Goal: Task Accomplishment & Management: Use online tool/utility

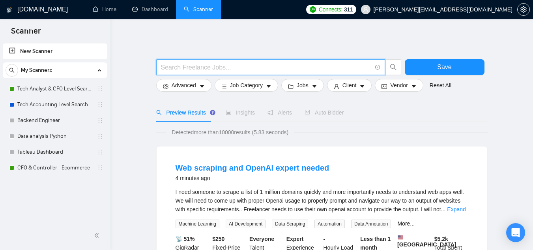
click at [187, 69] on input "text" at bounding box center [266, 67] width 211 height 10
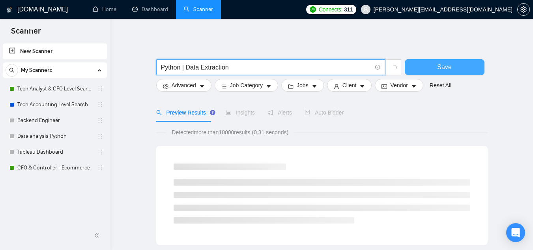
type input "Python | Data Extraction"
click at [421, 65] on button "Save" at bounding box center [445, 67] width 80 height 16
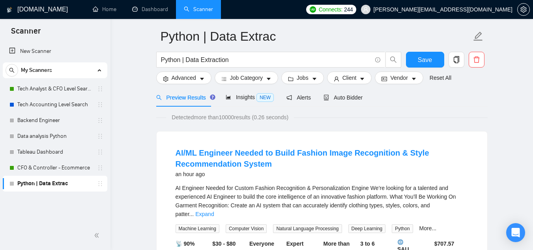
scroll to position [13, 0]
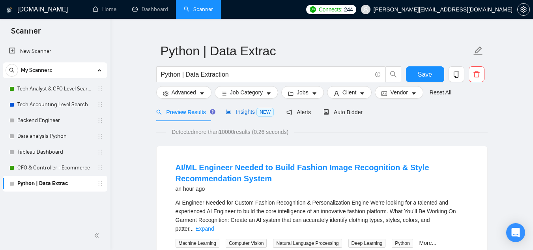
drag, startPoint x: 246, startPoint y: 112, endPoint x: 246, endPoint y: 120, distance: 8.3
click at [246, 112] on span "Insights NEW" at bounding box center [250, 111] width 48 height 6
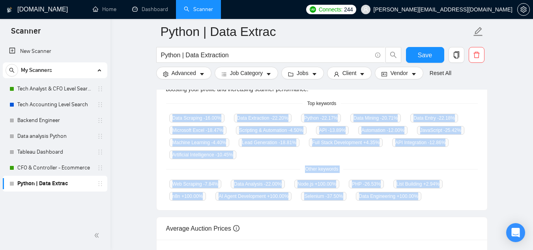
scroll to position [204, 0]
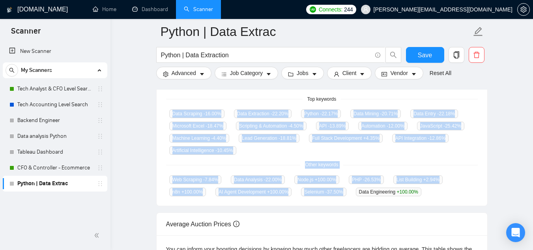
drag, startPoint x: 164, startPoint y: 149, endPoint x: 347, endPoint y: 192, distance: 187.7
click at [347, 192] on div "GigRadar analyses the keywords used in the jobs found by this scanner to help y…" at bounding box center [322, 130] width 330 height 152
copy div "Data Scraping -16.00 % Data Extraction -22.20 % Python -22.17 % Data Mining -20…"
click at [141, 88] on main "Python | Data Extrac Python | Data Extraction Save Advanced Job Category Jobs C…" at bounding box center [321, 95] width 397 height 535
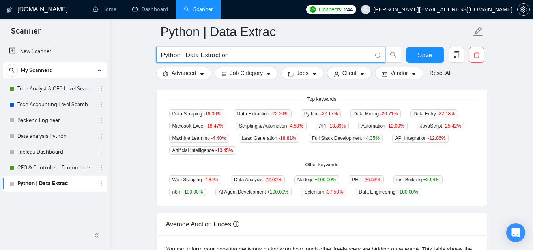
drag, startPoint x: 186, startPoint y: 55, endPoint x: 245, endPoint y: 56, distance: 59.6
click at [245, 56] on input "Python | Data Extraction" at bounding box center [266, 55] width 211 height 10
click at [186, 54] on input "Python | Data Extraction" at bounding box center [266, 55] width 211 height 10
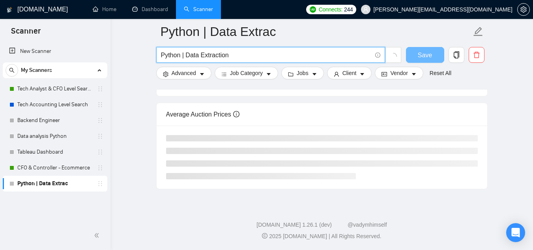
scroll to position [198, 0]
drag, startPoint x: 186, startPoint y: 54, endPoint x: 136, endPoint y: 59, distance: 50.4
click at [136, 59] on main "Python | Data Extrac Python | Data Extraction Save Advanced Job Category Jobs C…" at bounding box center [321, 11] width 397 height 356
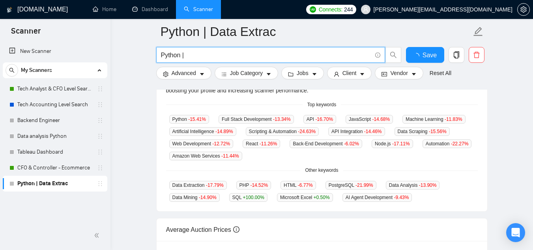
scroll to position [204, 0]
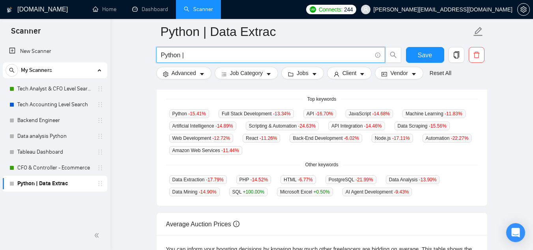
click at [189, 58] on input "Python |" at bounding box center [266, 55] width 211 height 10
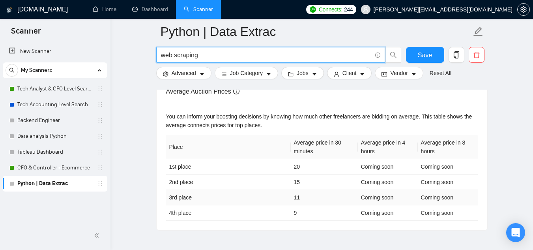
scroll to position [324, 0]
paste input "Automation"
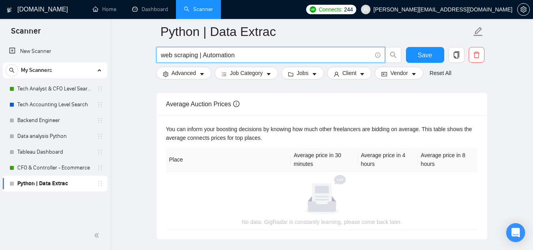
drag, startPoint x: 203, startPoint y: 56, endPoint x: 138, endPoint y: 60, distance: 65.6
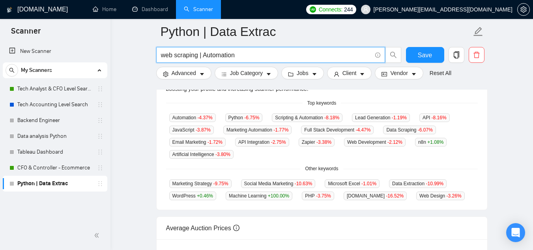
scroll to position [199, 0]
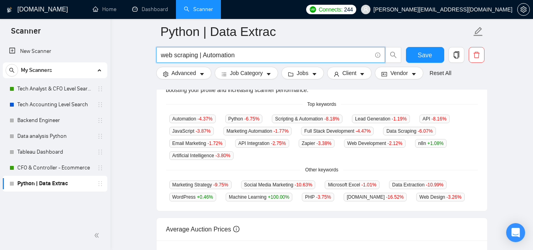
click at [142, 127] on main "Python | Data Extrac web scraping | Automation Save Advanced Job Category Jobs …" at bounding box center [321, 99] width 397 height 532
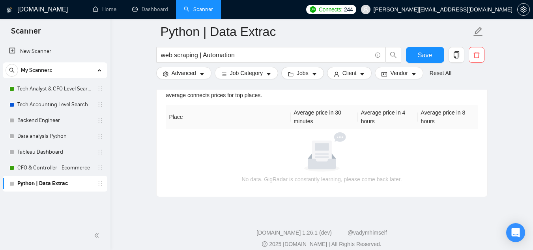
scroll to position [371, 0]
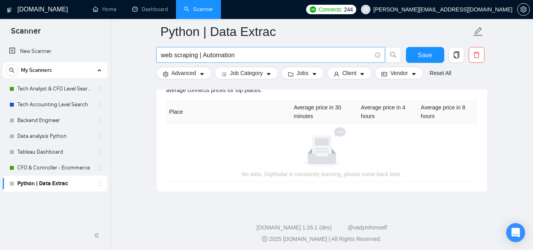
drag, startPoint x: 203, startPoint y: 54, endPoint x: 161, endPoint y: 56, distance: 41.8
click at [161, 56] on input "web scraping | Automation" at bounding box center [266, 55] width 211 height 10
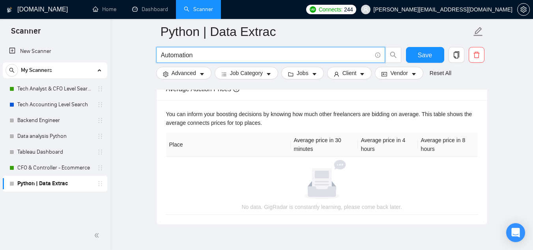
scroll to position [363, 0]
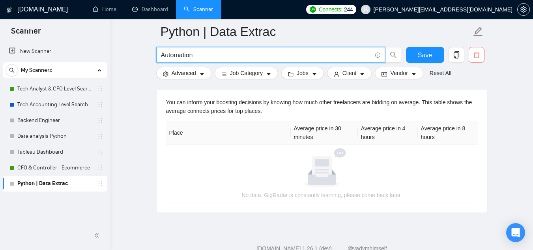
type input "Automation"
click at [477, 56] on icon "delete" at bounding box center [476, 54] width 7 height 7
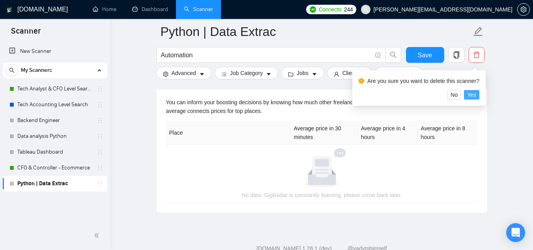
click at [470, 96] on span "Yes" at bounding box center [471, 94] width 9 height 9
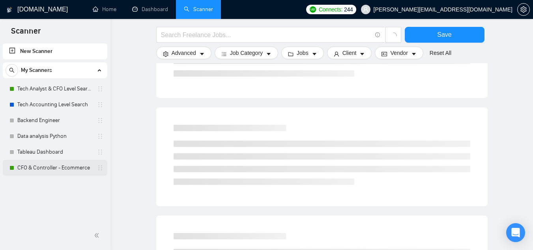
click at [58, 171] on link "CFO & Controller - Ecommerce" at bounding box center [54, 168] width 75 height 16
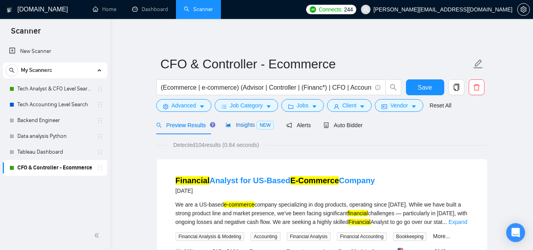
click at [252, 120] on div "Insights NEW" at bounding box center [250, 124] width 48 height 9
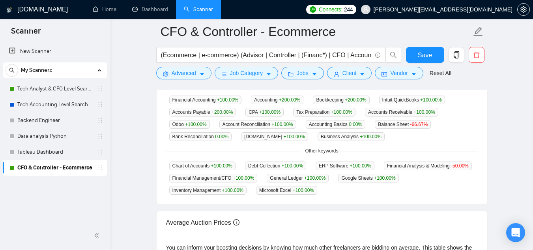
scroll to position [173, 0]
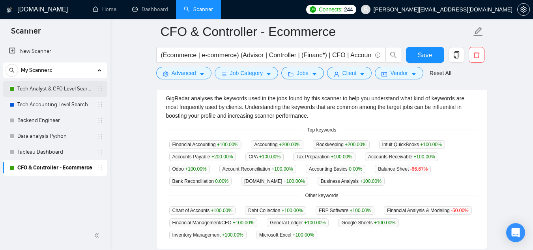
click at [58, 91] on link "Tech Analyst & CFO Level Search" at bounding box center [54, 89] width 75 height 16
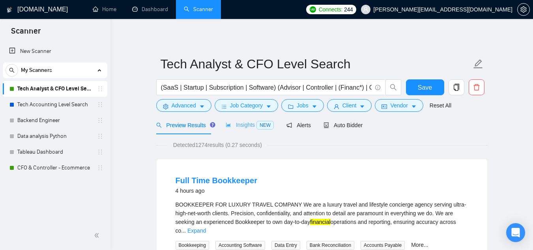
click at [237, 118] on div "Insights NEW" at bounding box center [250, 125] width 48 height 19
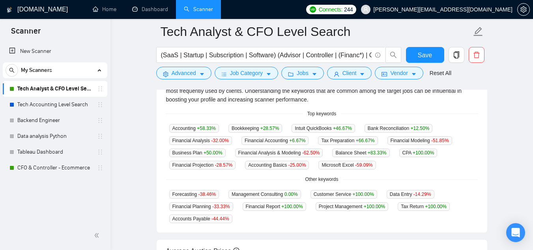
scroll to position [190, 0]
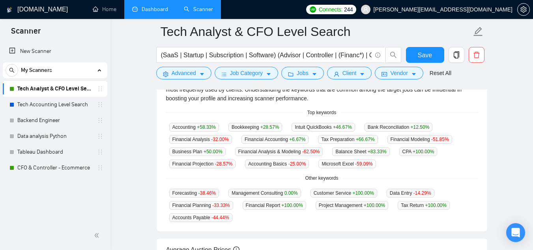
click at [139, 6] on link "Dashboard" at bounding box center [150, 9] width 36 height 7
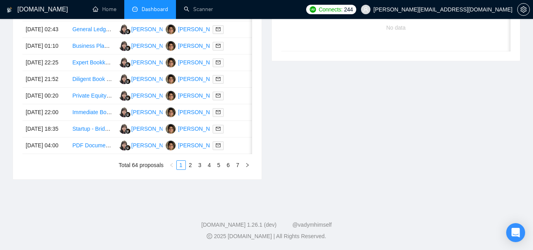
scroll to position [434, 0]
click at [191, 164] on link "2" at bounding box center [190, 164] width 9 height 9
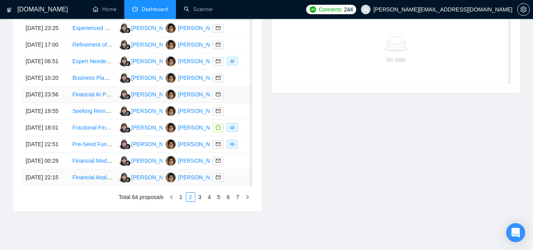
scroll to position [434, 0]
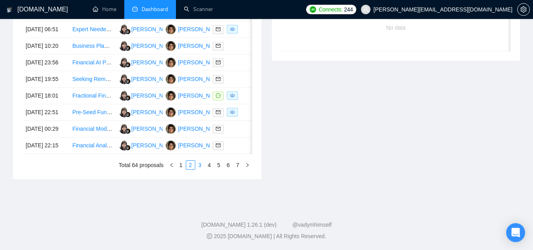
click at [201, 164] on link "3" at bounding box center [200, 164] width 9 height 9
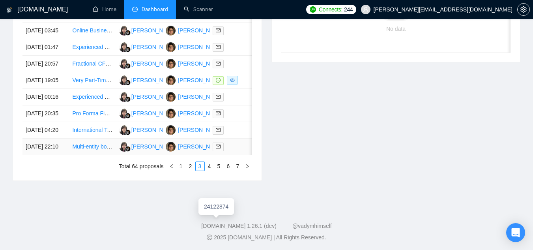
scroll to position [421, 0]
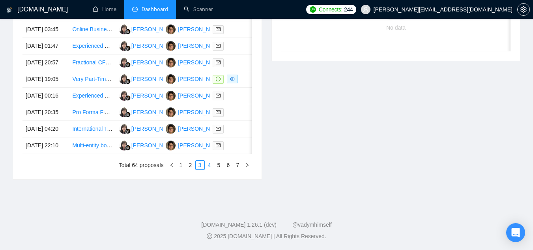
click at [210, 169] on link "4" at bounding box center [209, 164] width 9 height 9
click at [220, 169] on link "5" at bounding box center [219, 164] width 9 height 9
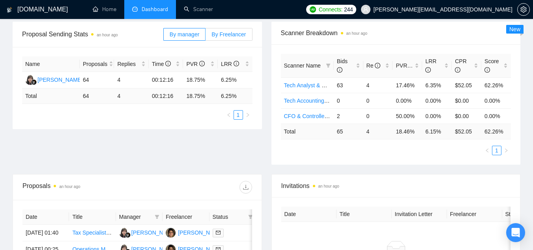
scroll to position [118, 0]
